Goal: Information Seeking & Learning: Check status

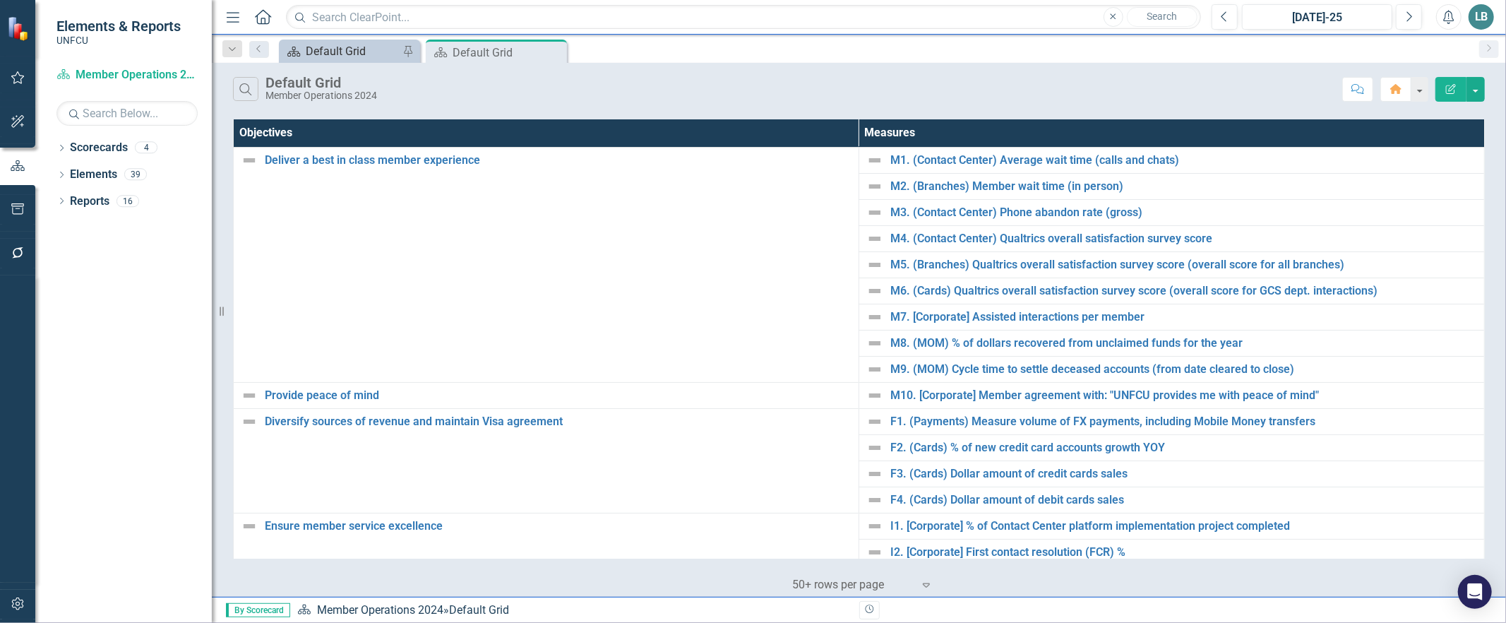
click at [347, 59] on div "Default Grid" at bounding box center [352, 51] width 93 height 18
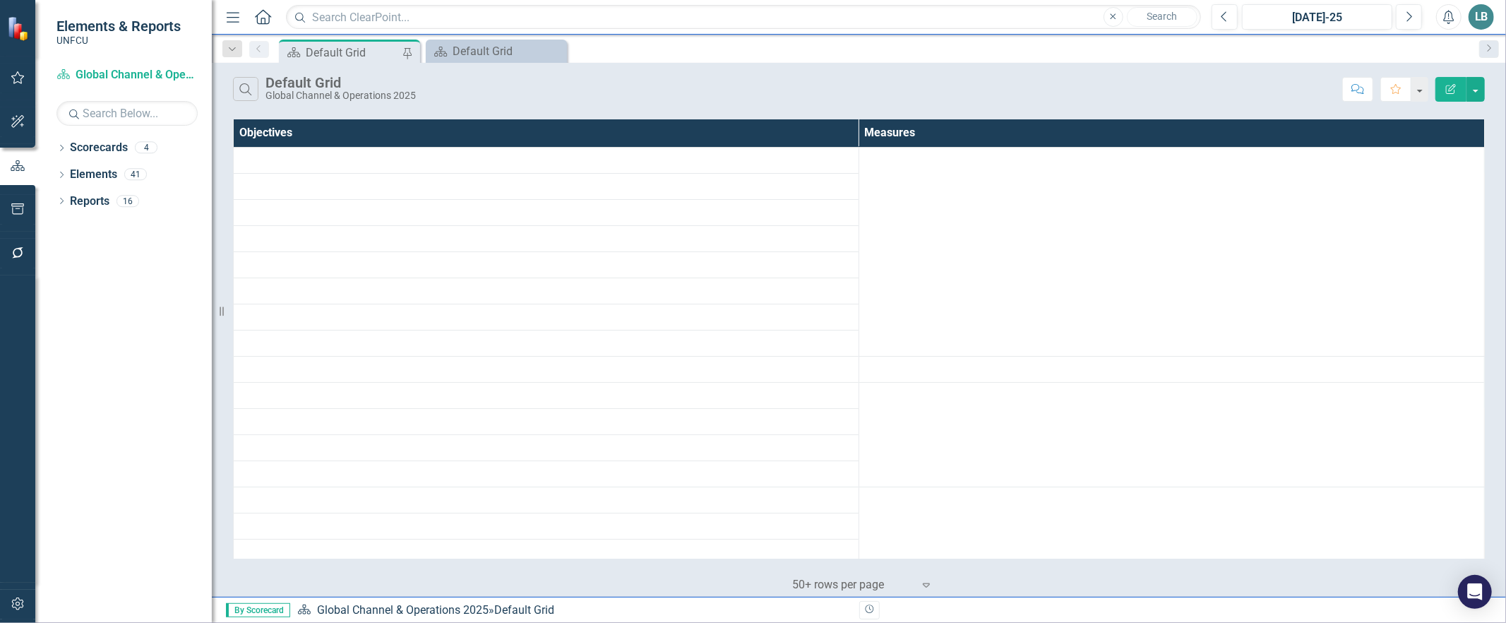
scroll to position [29, 0]
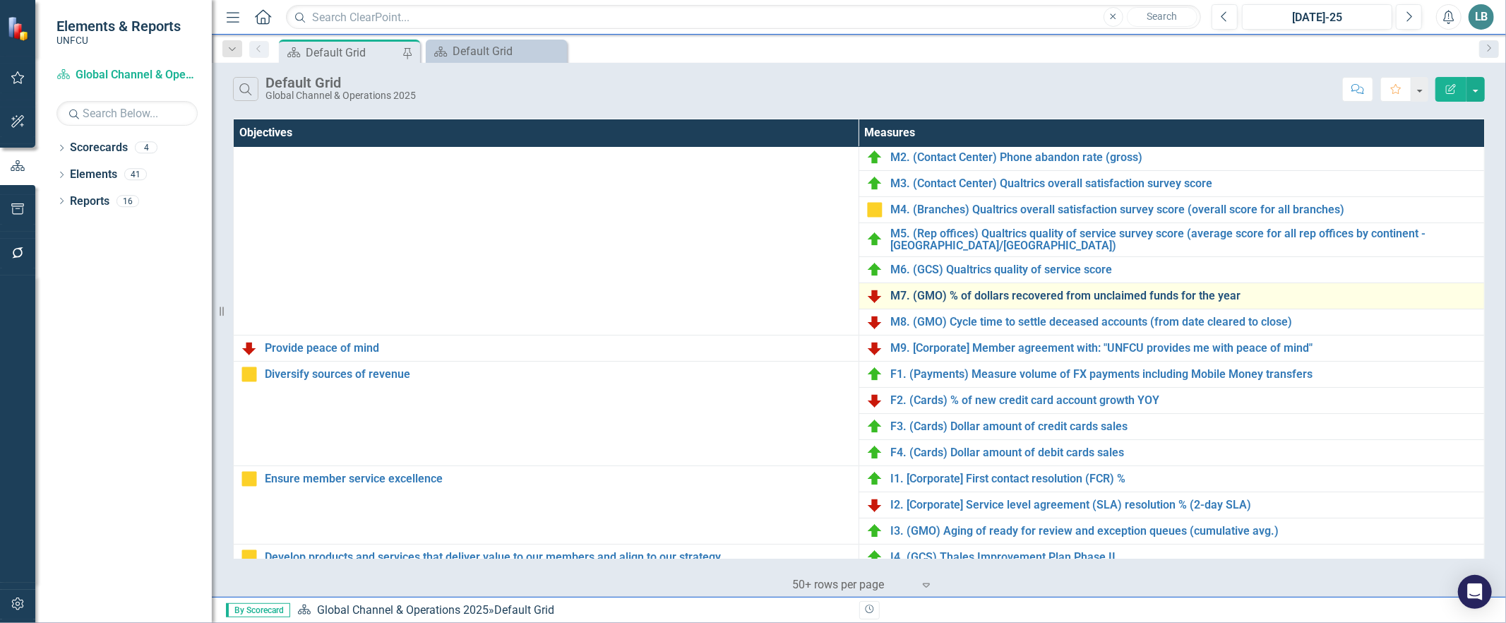
click at [949, 295] on link "M7. (GMO) % of dollars recovered from unclaimed funds for the year" at bounding box center [1183, 295] width 587 height 13
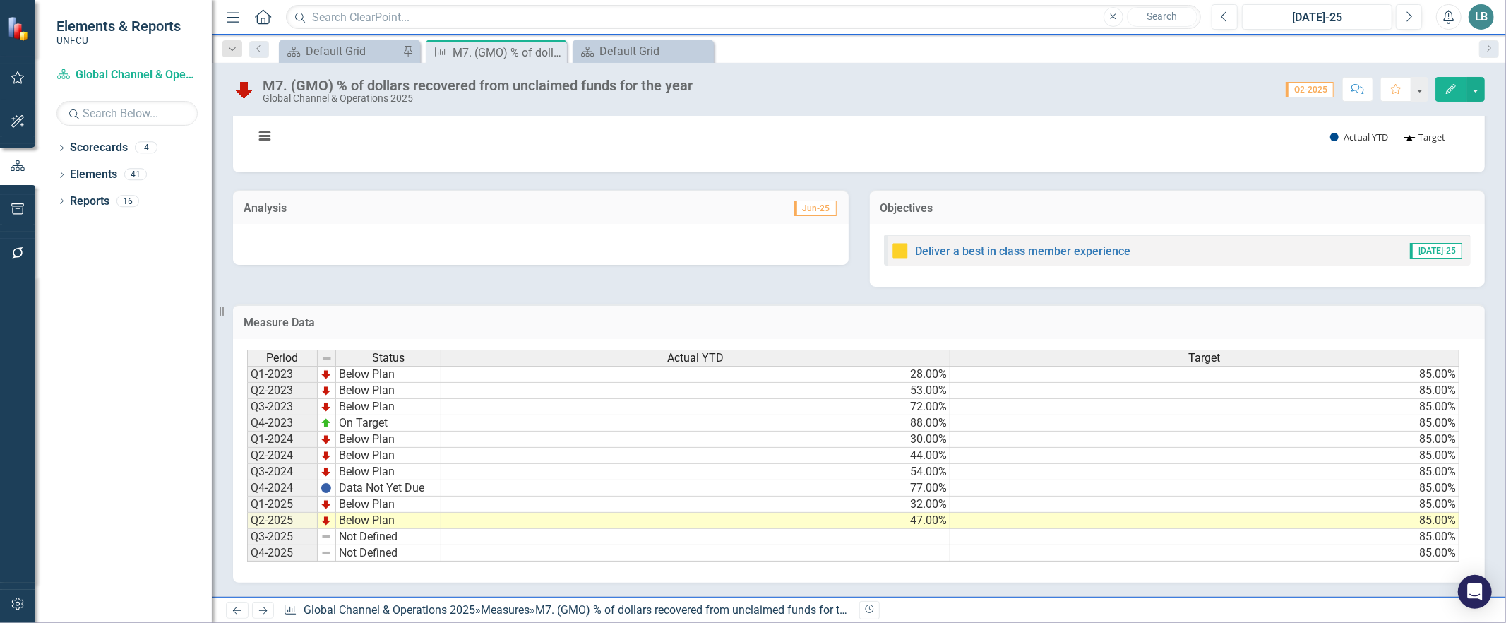
scroll to position [223, 0]
click at [320, 36] on div "Dropdown Search Scorecard Default Grid Pin Measure M7. (GMO) % of dollars recov…" at bounding box center [859, 49] width 1294 height 28
click at [321, 46] on div "Default Grid" at bounding box center [352, 51] width 93 height 18
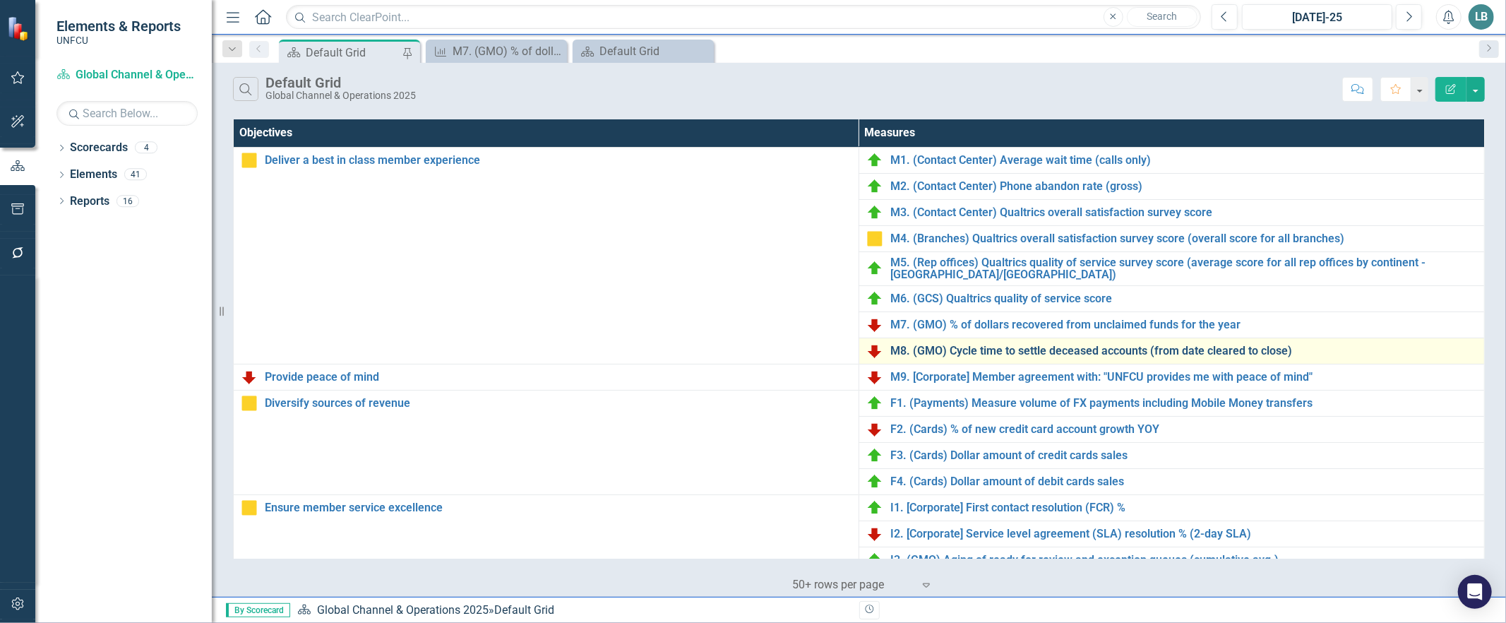
click at [920, 348] on link "M8. (GMO) Cycle time to settle deceased accounts (from date cleared to close)" at bounding box center [1183, 350] width 587 height 13
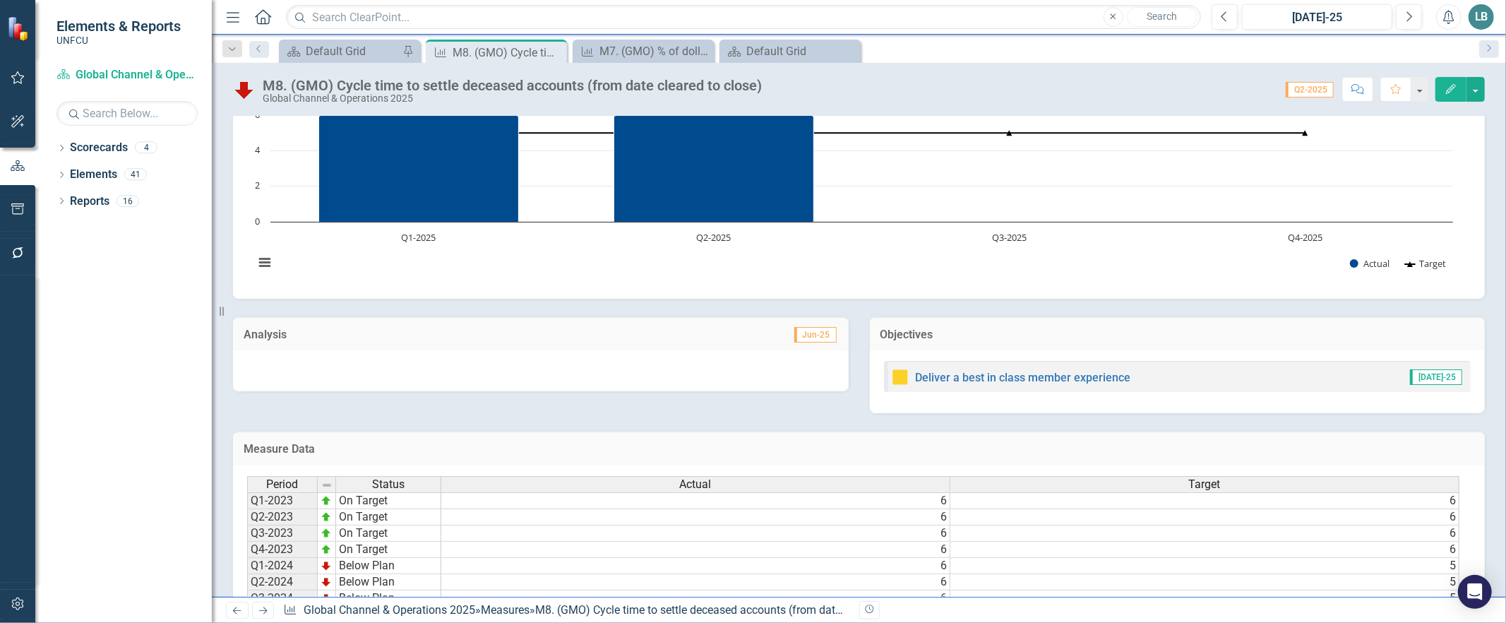
scroll to position [223, 0]
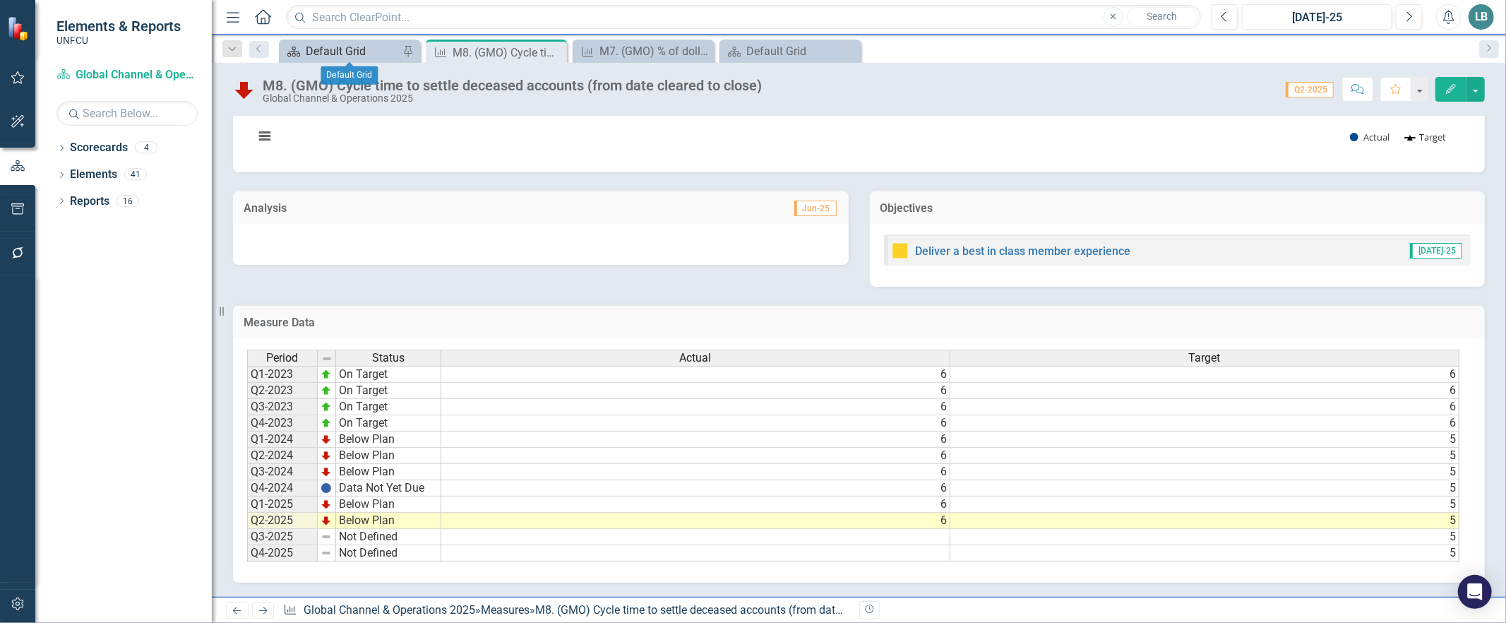
click at [325, 52] on div "Default Grid" at bounding box center [352, 51] width 93 height 18
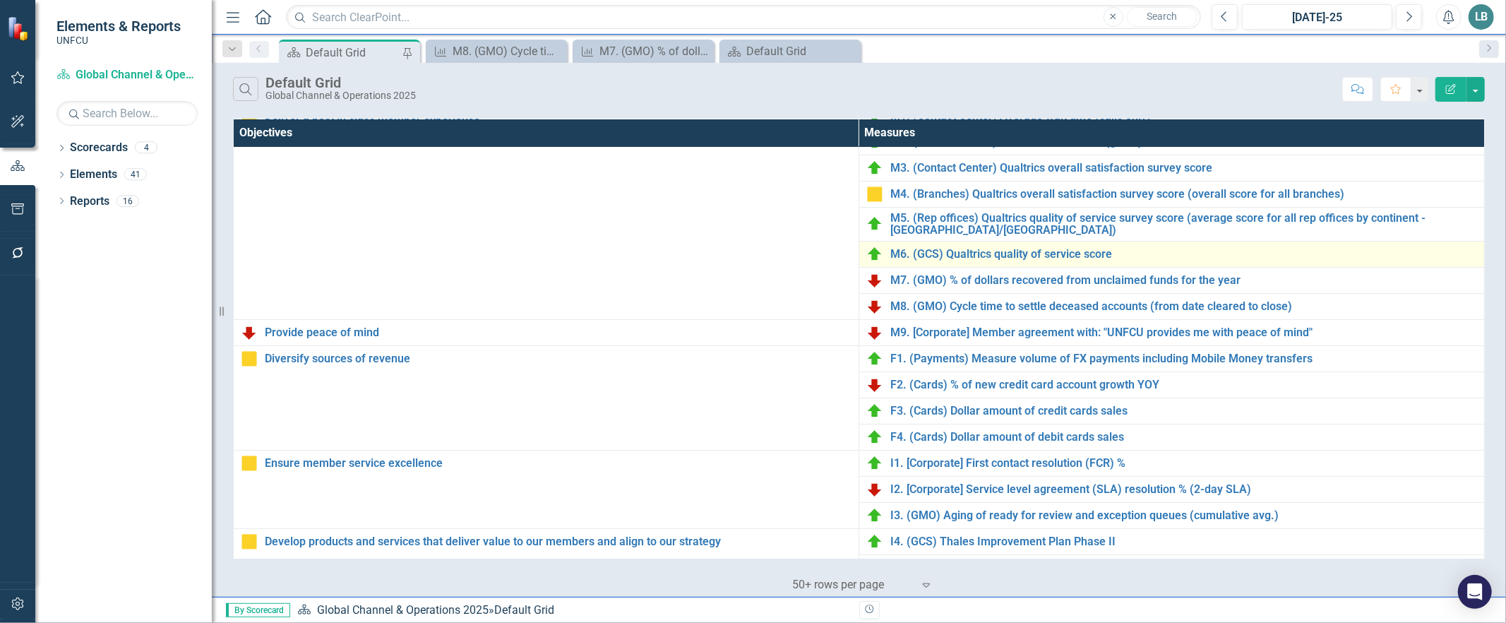
scroll to position [92, 0]
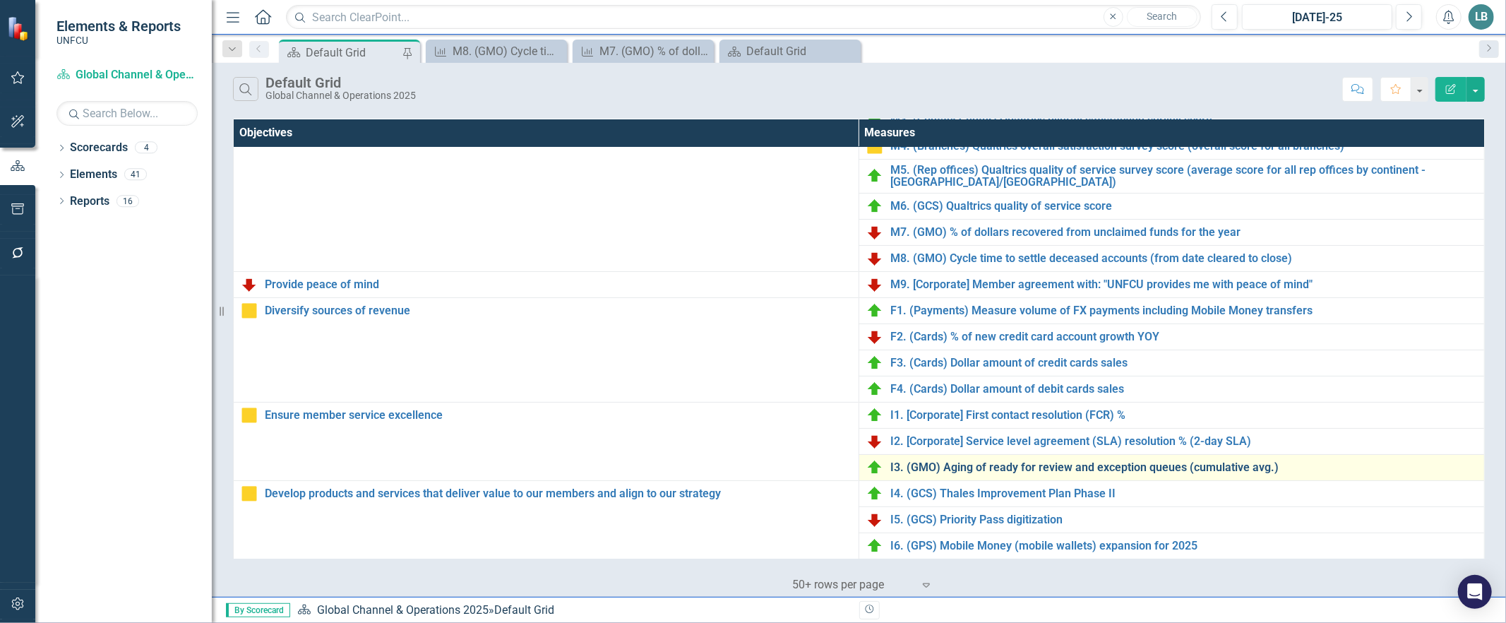
click at [960, 471] on link "I3. (GMO) Aging of ready for review and exception queues (cumulative avg.)" at bounding box center [1183, 467] width 587 height 13
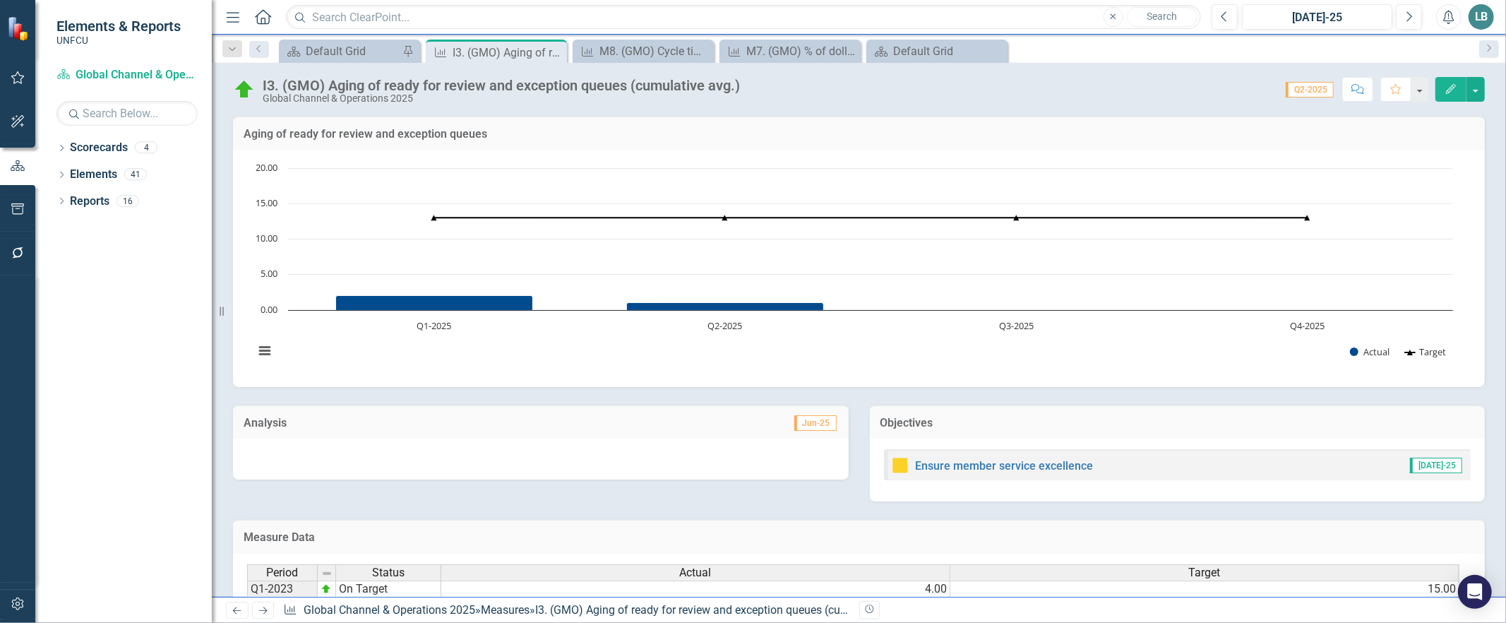
scroll to position [223, 0]
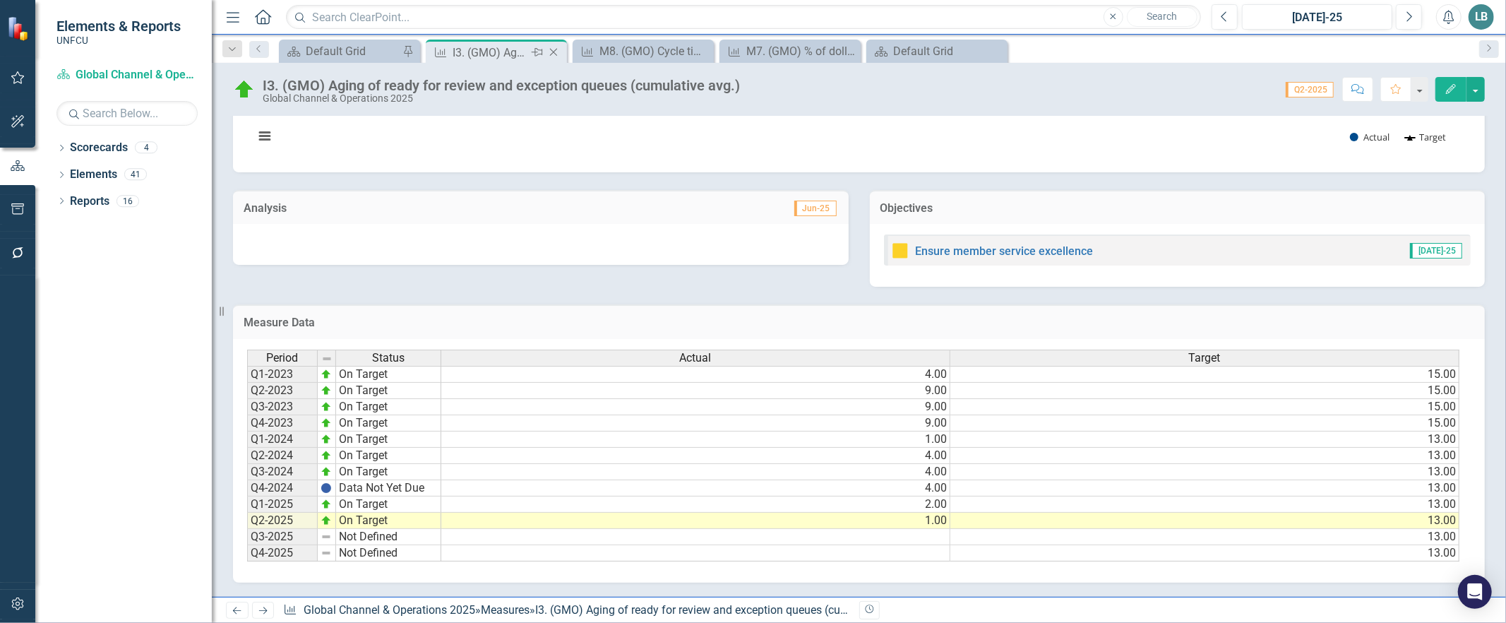
click at [553, 52] on icon at bounding box center [554, 53] width 8 height 8
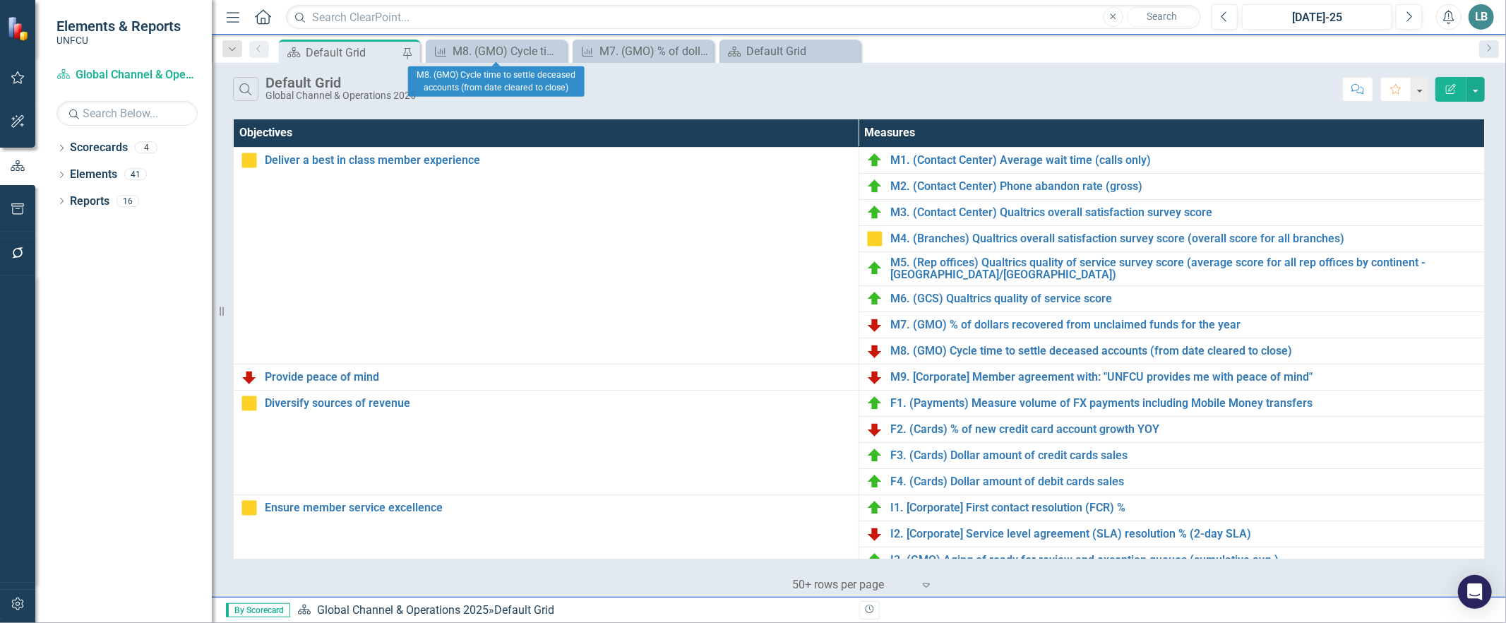
click at [0, 0] on icon at bounding box center [0, 0] width 0 height 0
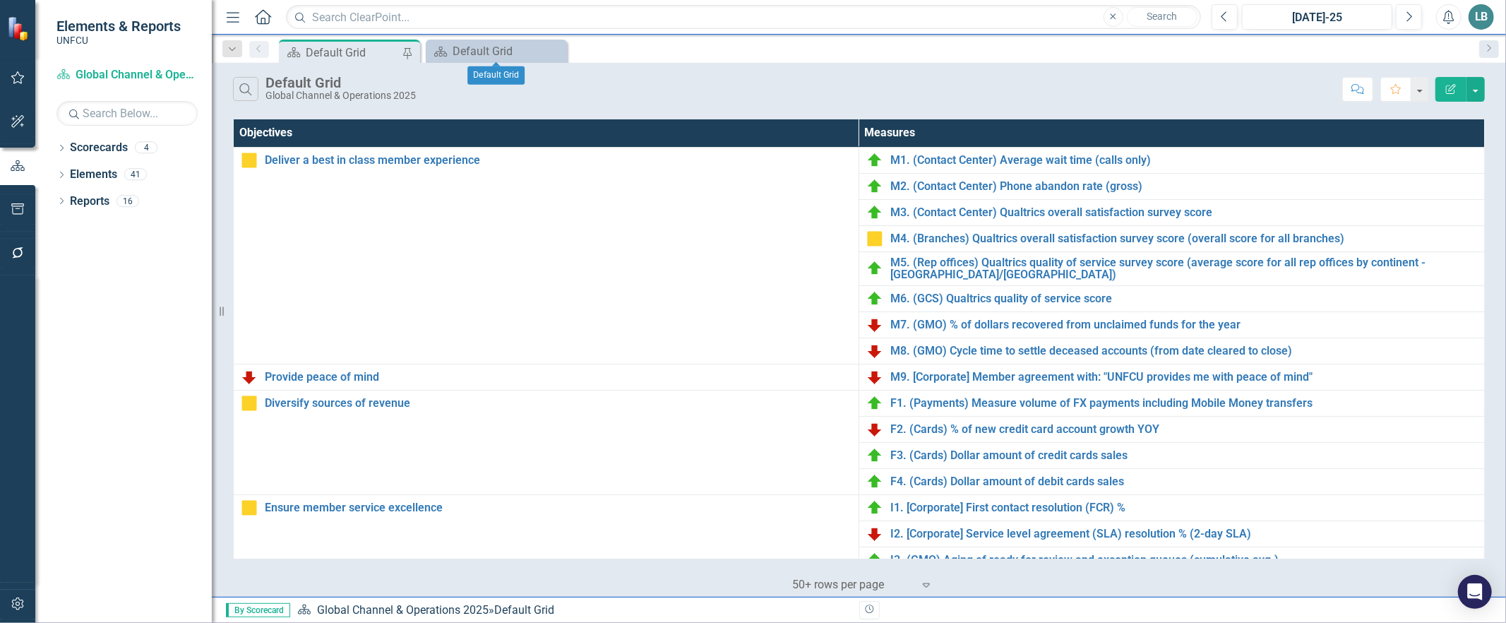
click at [0, 0] on icon at bounding box center [0, 0] width 0 height 0
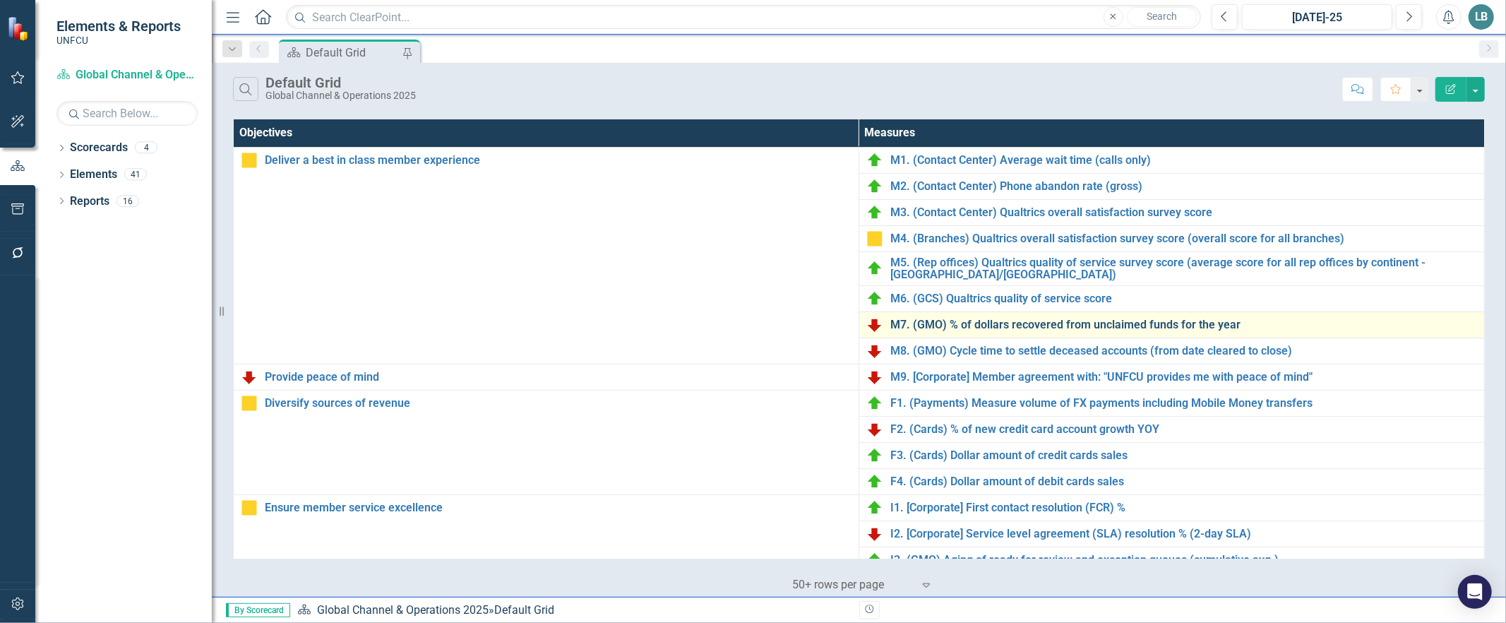
click at [937, 325] on link "M7. (GMO) % of dollars recovered from unclaimed funds for the year" at bounding box center [1183, 324] width 587 height 13
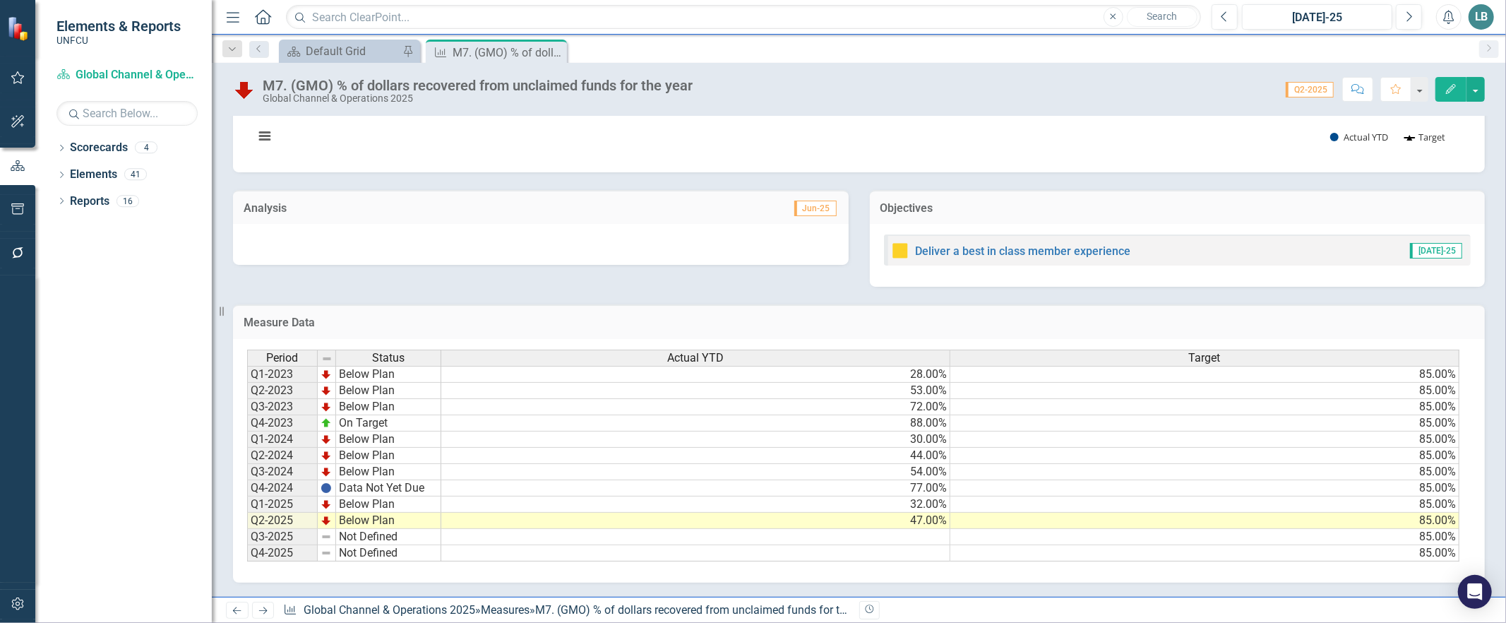
drag, startPoint x: 919, startPoint y: 555, endPoint x: 1113, endPoint y: 553, distance: 194.1
click at [1112, 553] on div "Period Status Actual YTD Target Q1-2023 Below Plan 28.00% 85.00% Q2-2023 Below …" at bounding box center [853, 455] width 1213 height 212
click at [363, 54] on div "Default Grid" at bounding box center [352, 51] width 93 height 18
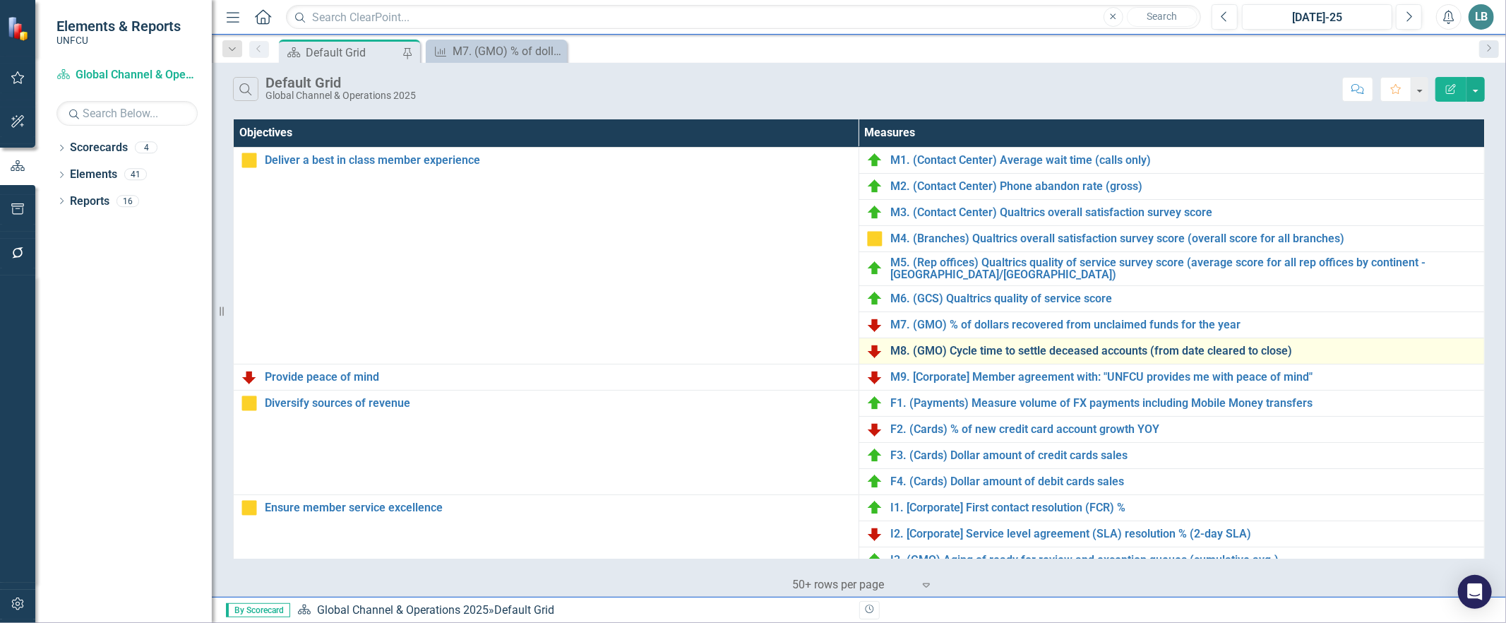
click at [927, 349] on link "M8. (GMO) Cycle time to settle deceased accounts (from date cleared to close)" at bounding box center [1183, 350] width 587 height 13
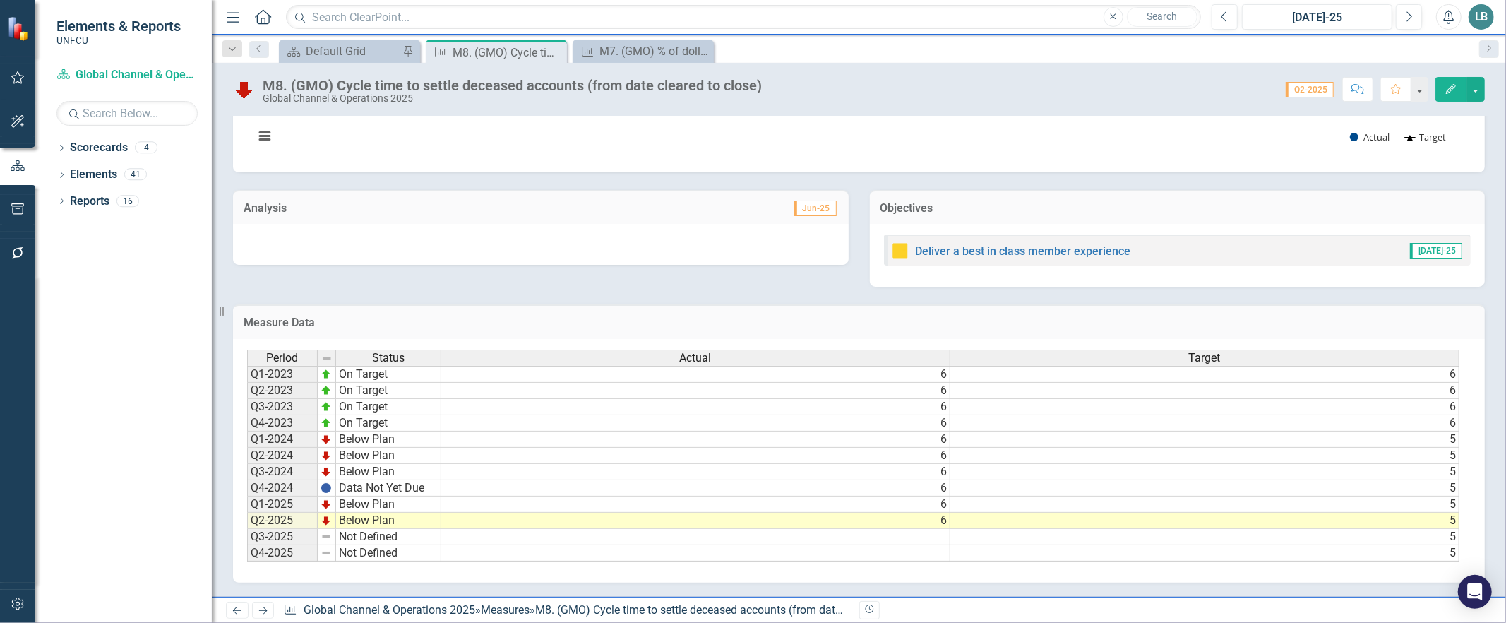
drag, startPoint x: 1244, startPoint y: 558, endPoint x: 1416, endPoint y: 572, distance: 172.1
click at [1416, 572] on div "Period Status Actual Target Q1-2023 On Target 6 6 Q2-2023 On Target 6 6 Q3-2023…" at bounding box center [858, 461] width 1251 height 244
drag, startPoint x: 1426, startPoint y: 559, endPoint x: 1470, endPoint y: 547, distance: 44.7
click at [1479, 546] on div "Measure Data Last Calculated Period Status Actual Target Q1-2023 On Target 6 6 …" at bounding box center [858, 435] width 1273 height 296
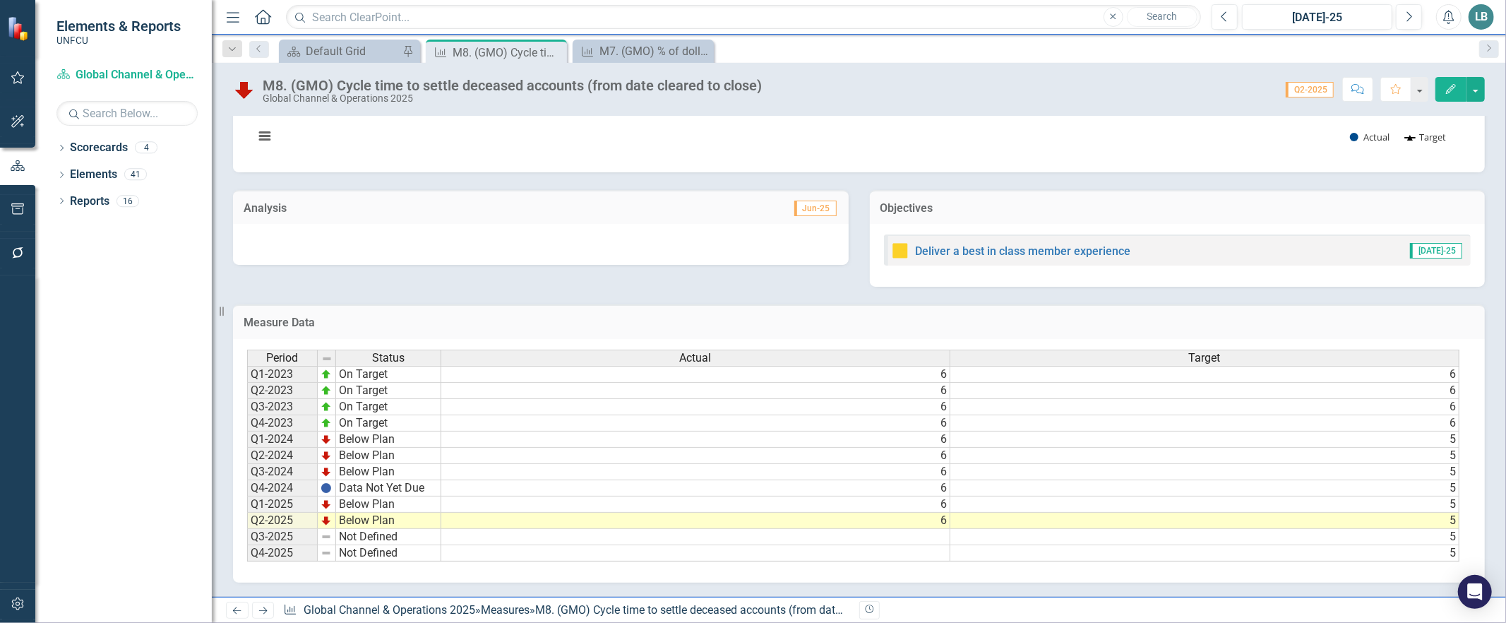
click at [321, 40] on div "Scorecard Default Grid Pin" at bounding box center [349, 51] width 141 height 23
click at [316, 48] on div "Default Grid" at bounding box center [352, 51] width 93 height 18
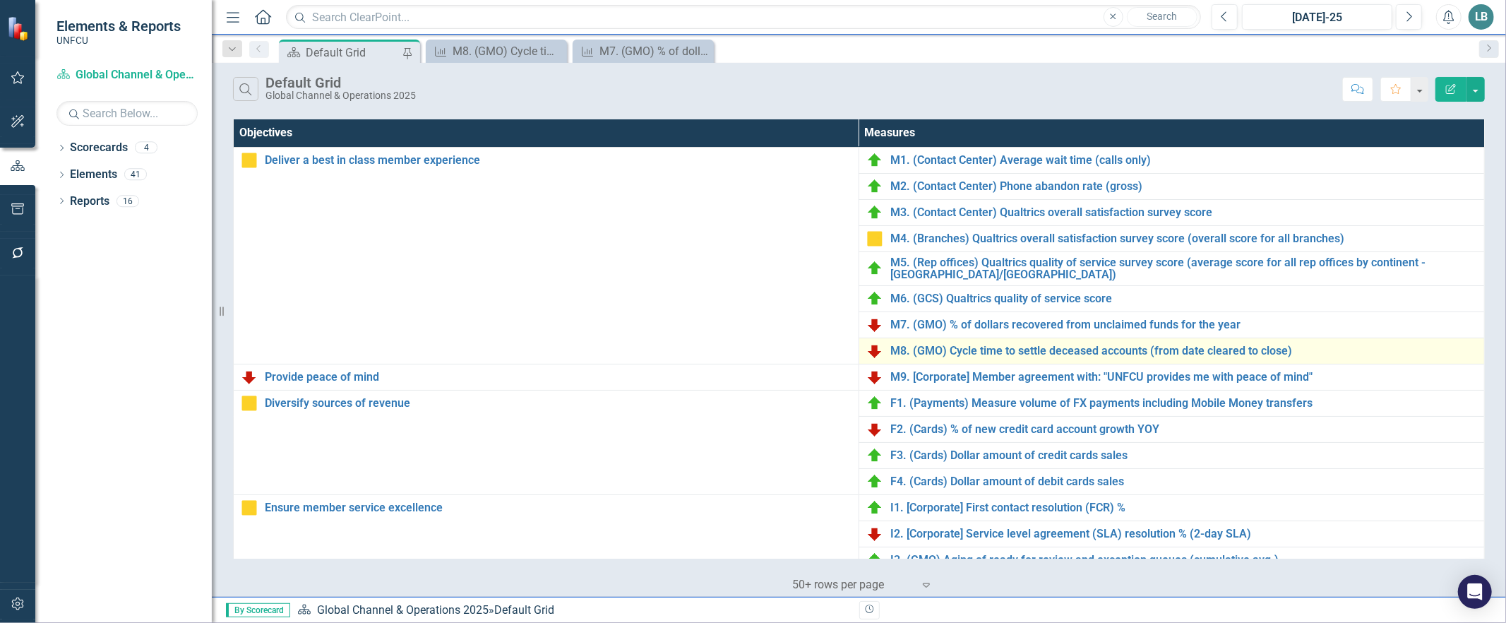
scroll to position [383, 0]
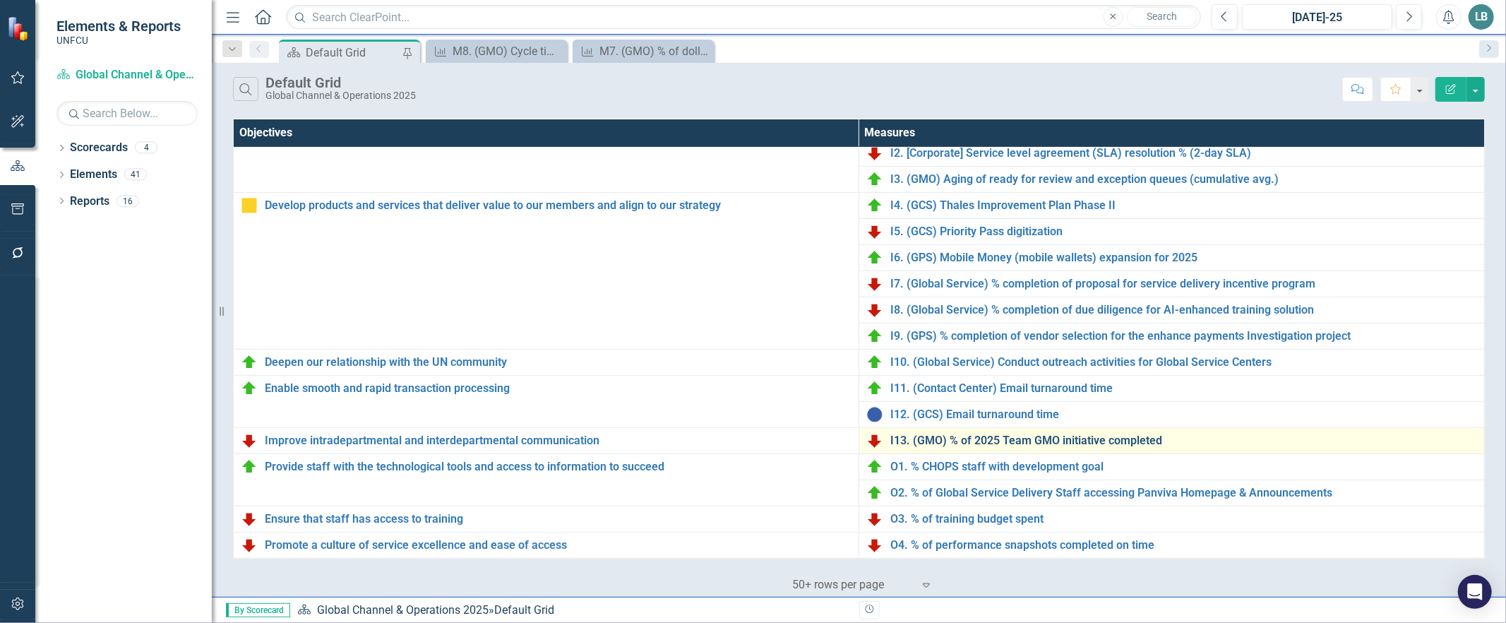
click at [920, 434] on link "I13. (GMO) % of 2025 Team GMO initiative completed" at bounding box center [1183, 440] width 587 height 13
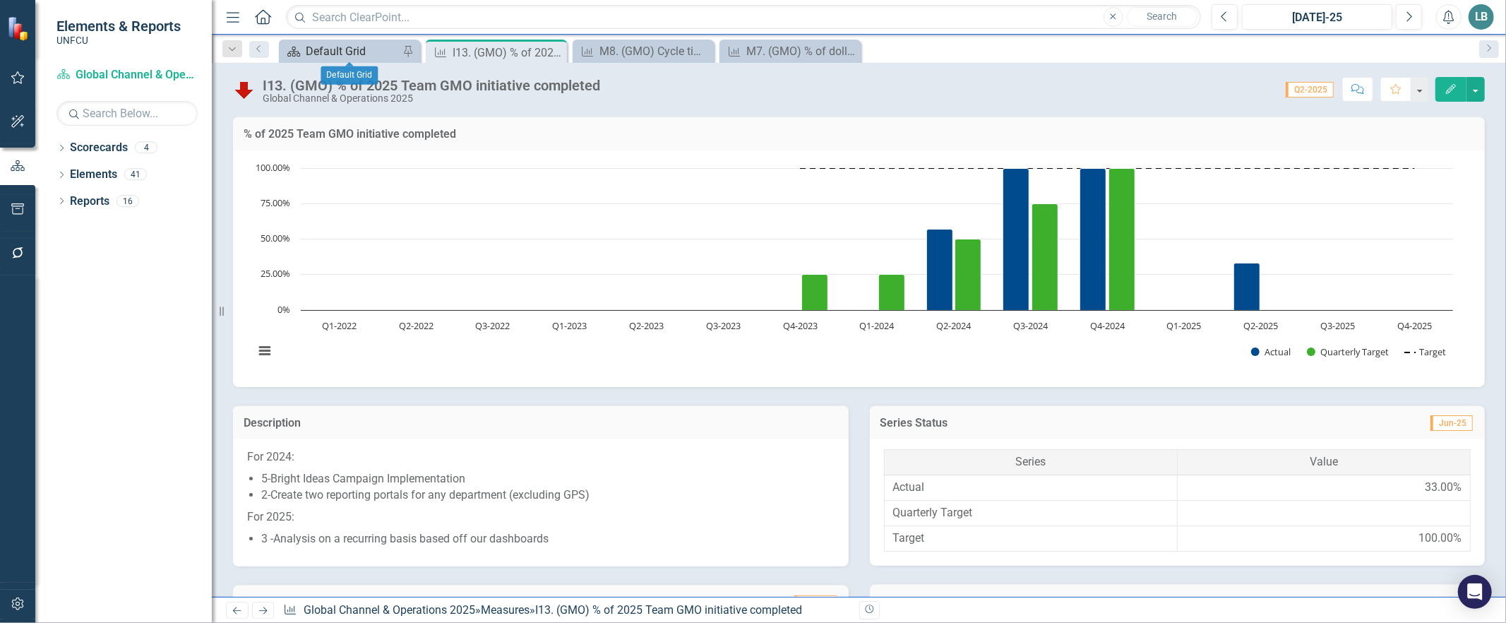
click at [362, 55] on div "Default Grid" at bounding box center [352, 51] width 93 height 18
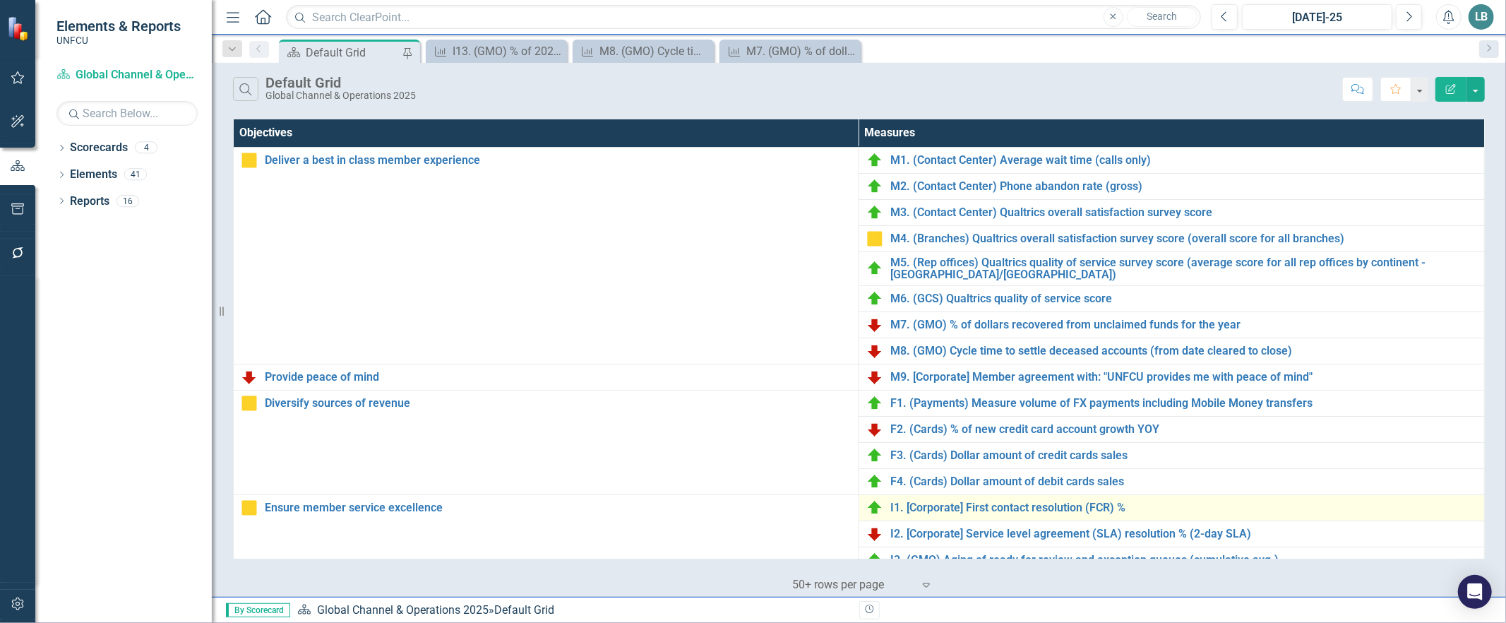
scroll to position [30, 0]
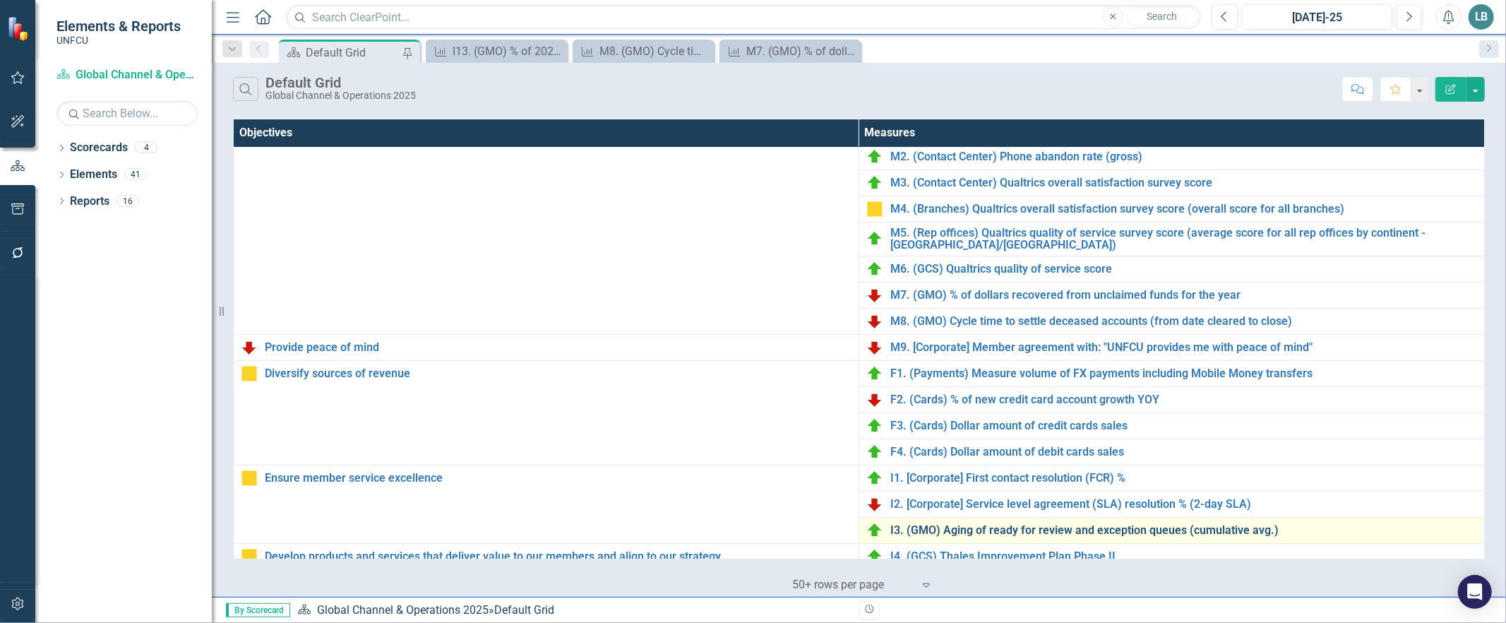
click at [916, 529] on link "I3. (GMO) Aging of ready for review and exception queues (cumulative avg.)" at bounding box center [1183, 530] width 587 height 13
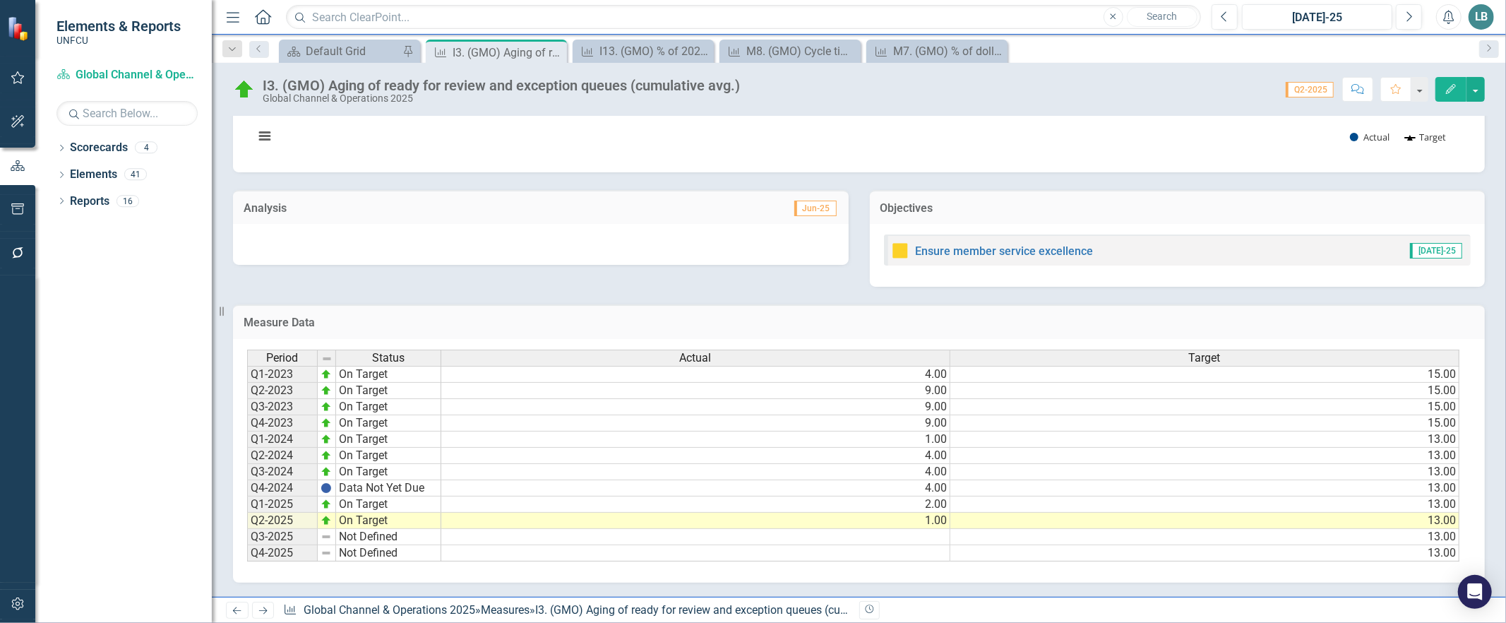
drag, startPoint x: 1146, startPoint y: 555, endPoint x: 1328, endPoint y: 556, distance: 182.1
click at [1327, 558] on div "Period Status Actual Target Q1-2023 On Target 4.00 15.00 Q2-2023 On Target 9.00…" at bounding box center [853, 455] width 1213 height 212
drag, startPoint x: 1331, startPoint y: 554, endPoint x: 1438, endPoint y: 560, distance: 106.8
click at [1438, 560] on div "Period Status Actual Target Q1-2023 On Target 4.00 15.00 Q2-2023 On Target 9.00…" at bounding box center [853, 455] width 1213 height 212
drag, startPoint x: 1431, startPoint y: 555, endPoint x: 1454, endPoint y: 556, distance: 22.6
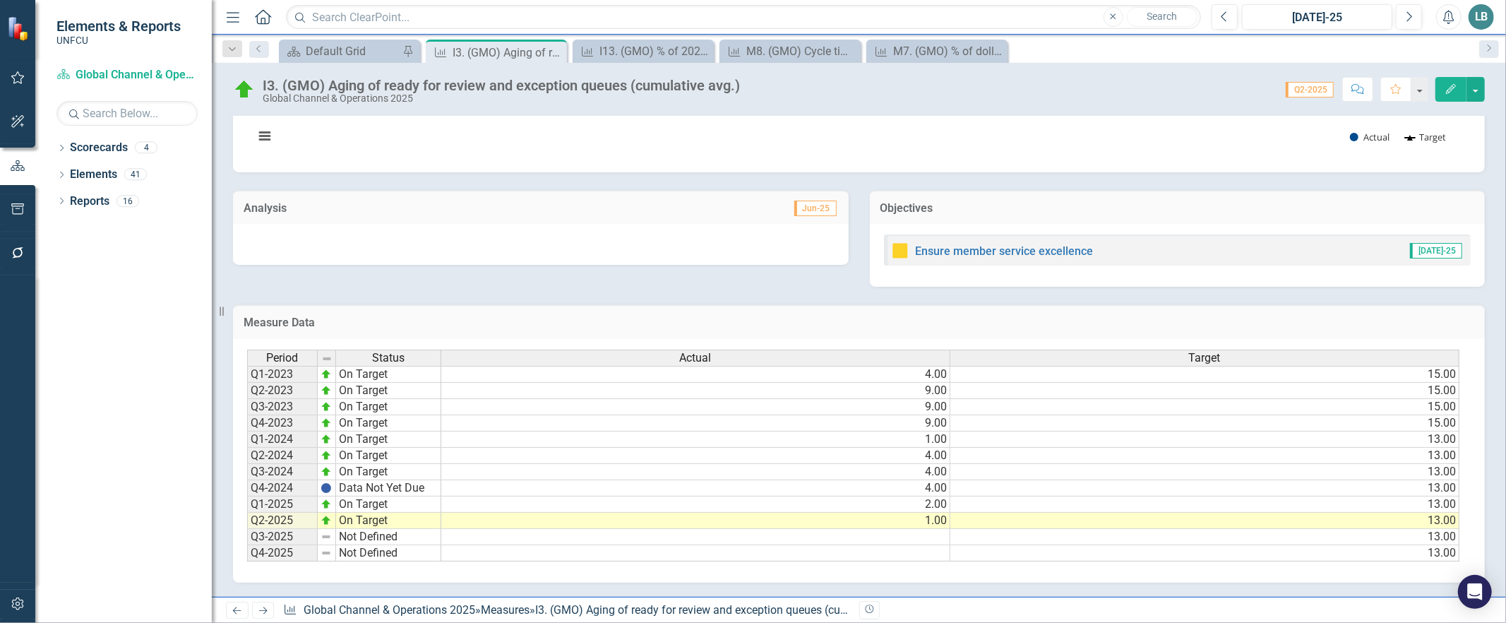
click at [1453, 555] on div "Period Status Actual Target Q1-2023 On Target 4.00 15.00 Q2-2023 On Target 9.00…" at bounding box center [853, 455] width 1213 height 212
drag, startPoint x: 1014, startPoint y: 558, endPoint x: 1220, endPoint y: 565, distance: 205.5
click at [1219, 565] on div "Period Status Actual Target Q1-2023 On Target 4.00 15.00 Q2-2023 On Target 9.00…" at bounding box center [858, 461] width 1251 height 244
click at [1455, 555] on div "Period Status Actual Target Q1-2023 On Target 4.00 15.00 Q2-2023 On Target 9.00…" at bounding box center [853, 455] width 1213 height 212
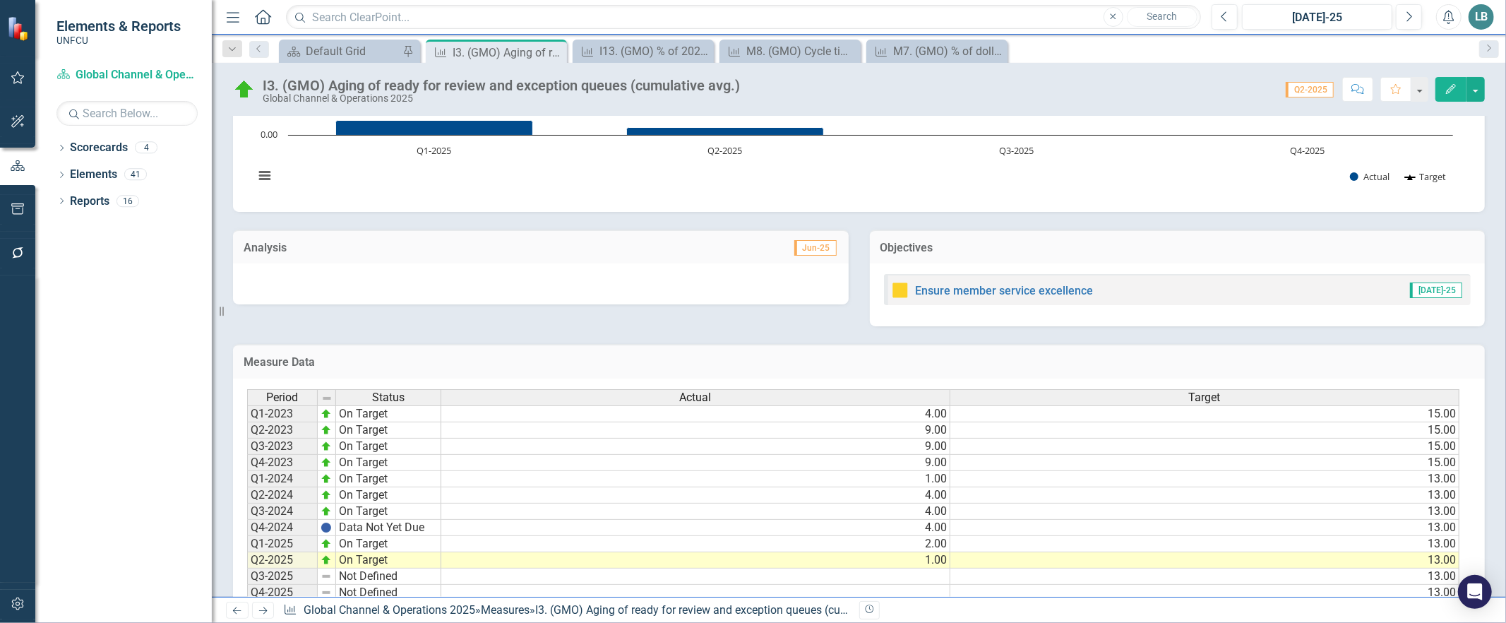
scroll to position [223, 0]
